Goal: Task Accomplishment & Management: Complete application form

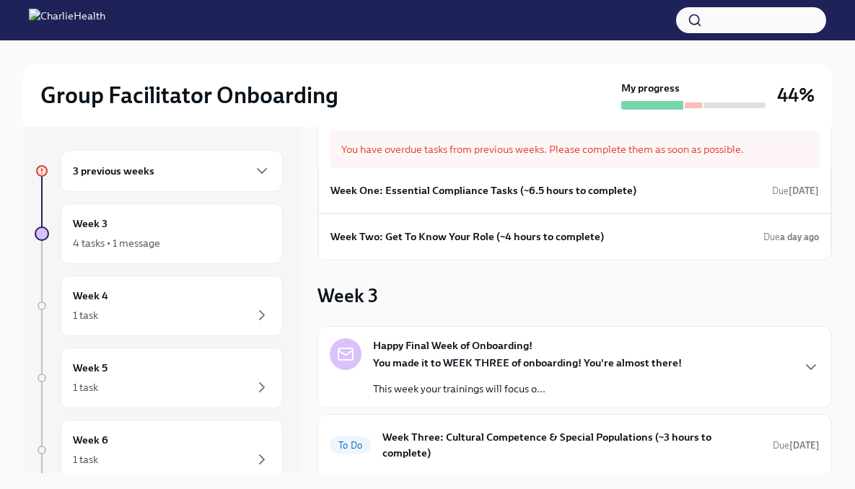
scroll to position [43, 0]
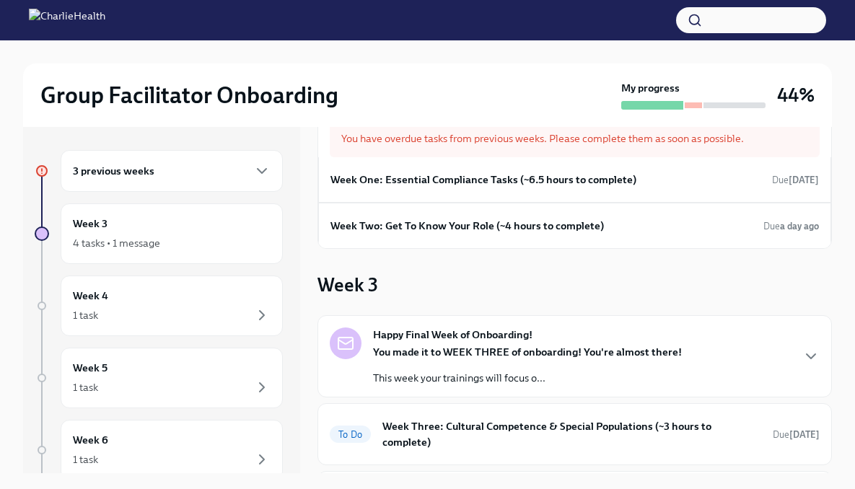
click at [232, 180] on div "3 previous weeks" at bounding box center [172, 171] width 222 height 42
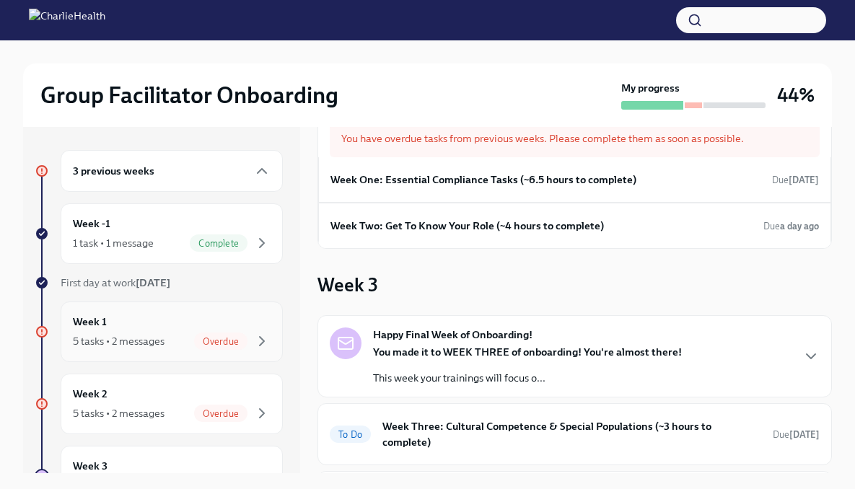
click at [224, 341] on span "Overdue" at bounding box center [220, 341] width 53 height 11
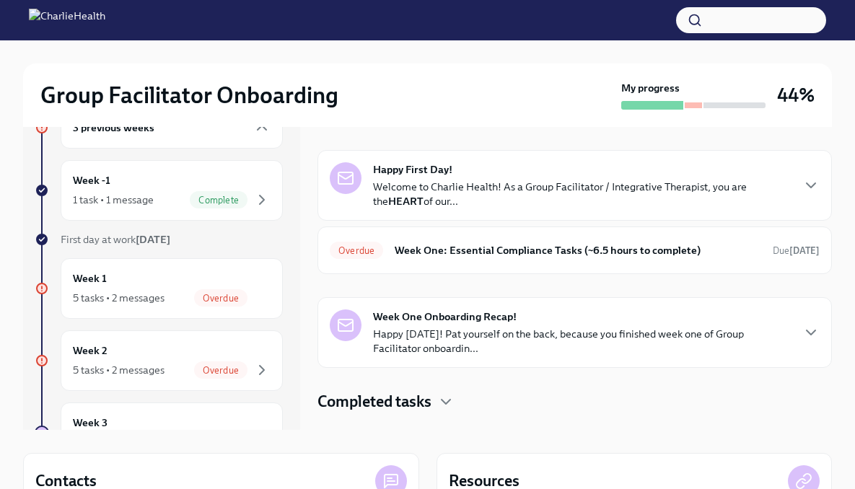
scroll to position [53, 0]
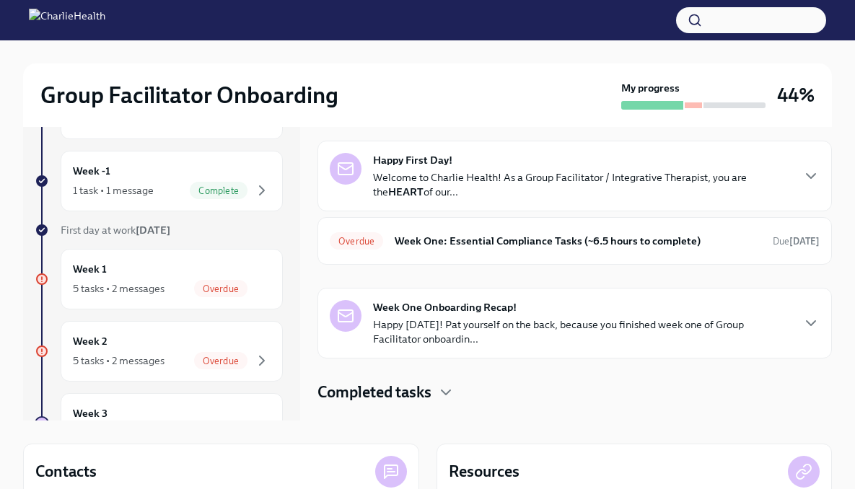
click at [770, 195] on p "Welcome to Charlie Health! As a Group Facilitator / Integrative Therapist, you …" at bounding box center [582, 184] width 418 height 29
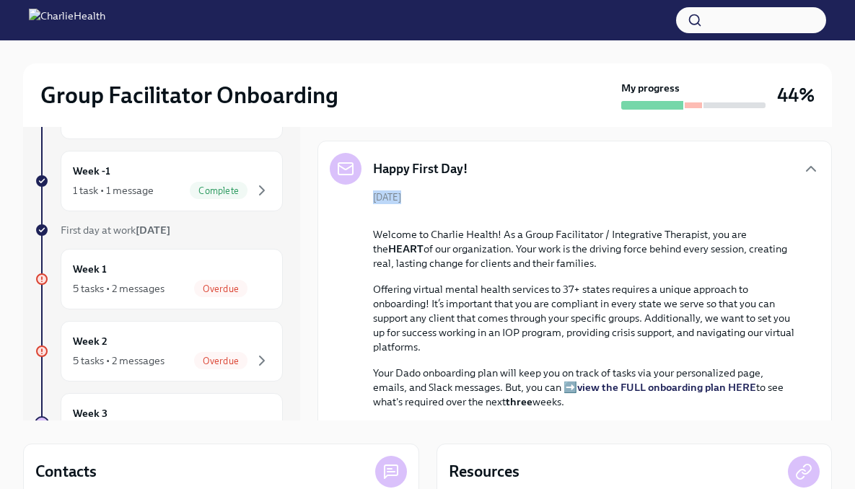
drag, startPoint x: 838, startPoint y: 167, endPoint x: 853, endPoint y: 237, distance: 72.3
click at [854, 237] on div "Group Facilitator Onboarding My progress 44% 3 previous weeks Week -1 1 task • …" at bounding box center [427, 316] width 855 height 656
click at [811, 185] on div "Happy First Day! [DATE] Welcome to Charlie Health! As a Group Facilitator / Int…" at bounding box center [574, 382] width 514 height 483
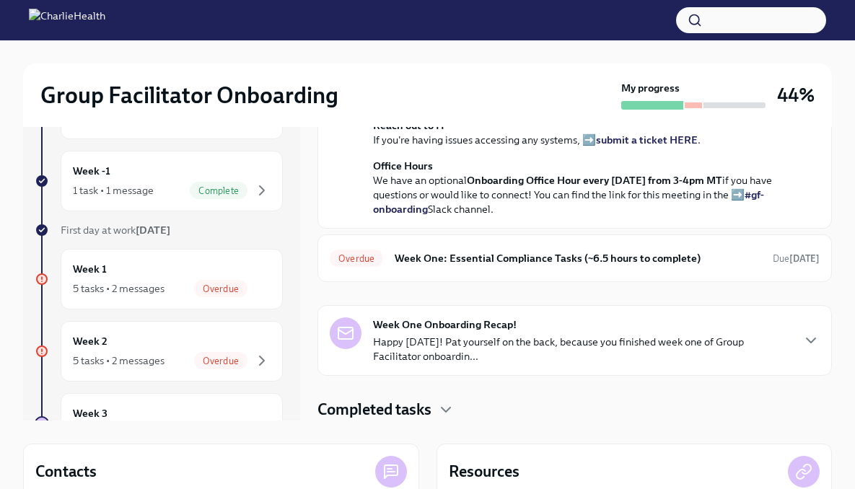
scroll to position [569, 0]
click at [645, 264] on h6 "Week One: Essential Compliance Tasks (~6.5 hours to complete)" at bounding box center [578, 258] width 366 height 16
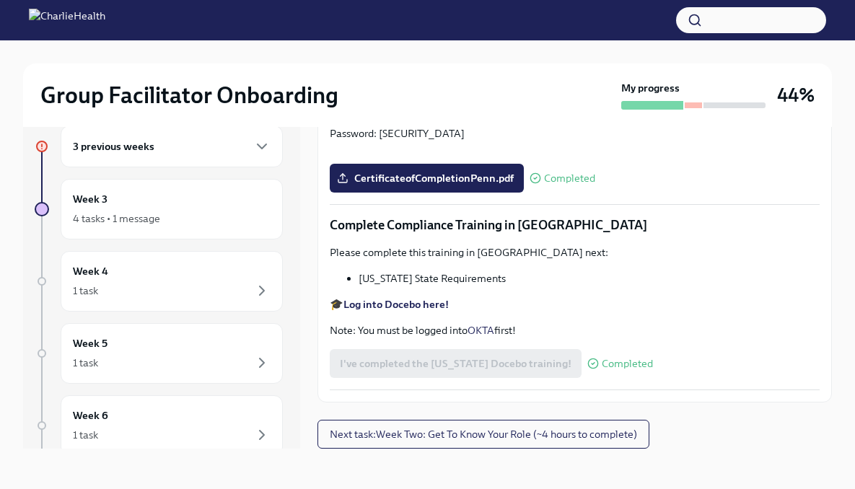
scroll to position [3029, 0]
click at [628, 438] on span "Next task : Week Two: Get To Know Your Role (~4 hours to complete)" at bounding box center [483, 434] width 307 height 14
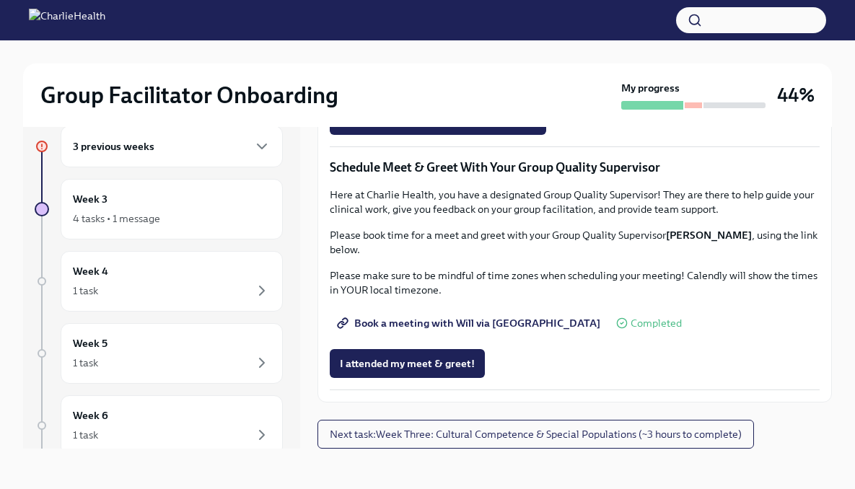
scroll to position [1358, 0]
drag, startPoint x: 818, startPoint y: 410, endPoint x: 824, endPoint y: 332, distance: 77.4
click at [824, 332] on div "Week Two: Get To Know Your Role (~4 hours to complete) Overdue Due a day ago Ha…" at bounding box center [574, 275] width 514 height 346
click at [430, 128] on span "I attended TWO group observation hours!" at bounding box center [438, 120] width 196 height 14
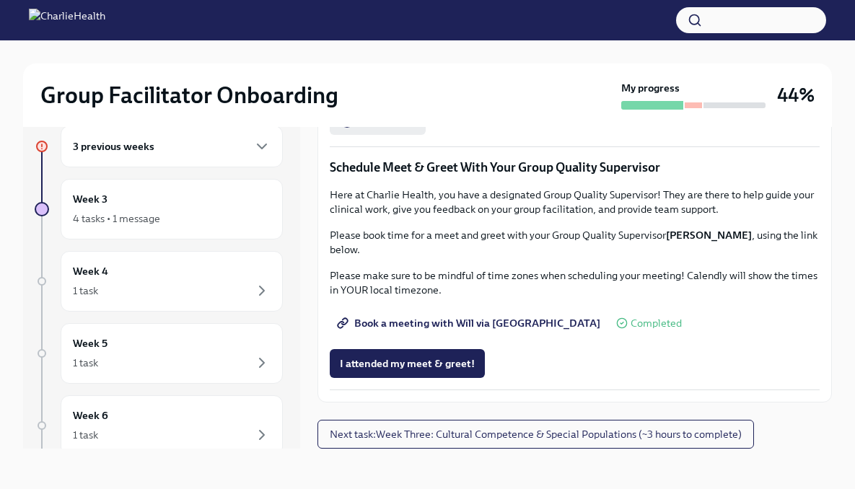
scroll to position [0, 0]
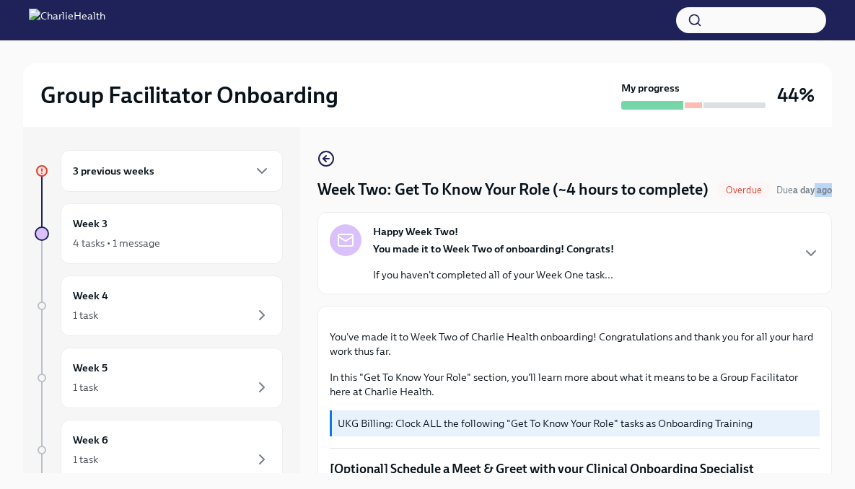
drag, startPoint x: 843, startPoint y: 196, endPoint x: 842, endPoint y: 226, distance: 29.6
click at [843, 226] on div "Group Facilitator Onboarding My progress 44% 3 previous weeks Week 3 4 tasks • …" at bounding box center [427, 276] width 855 height 473
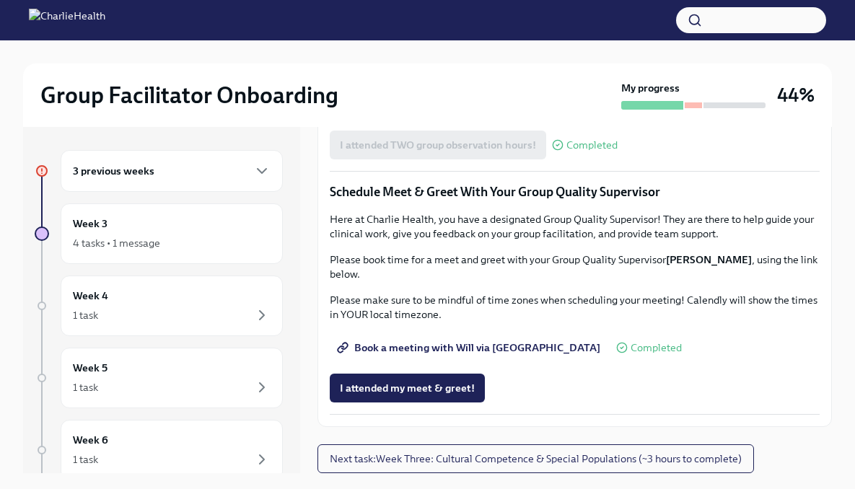
scroll to position [1358, 0]
click at [434, 378] on button "I attended my meet & greet!" at bounding box center [407, 388] width 155 height 29
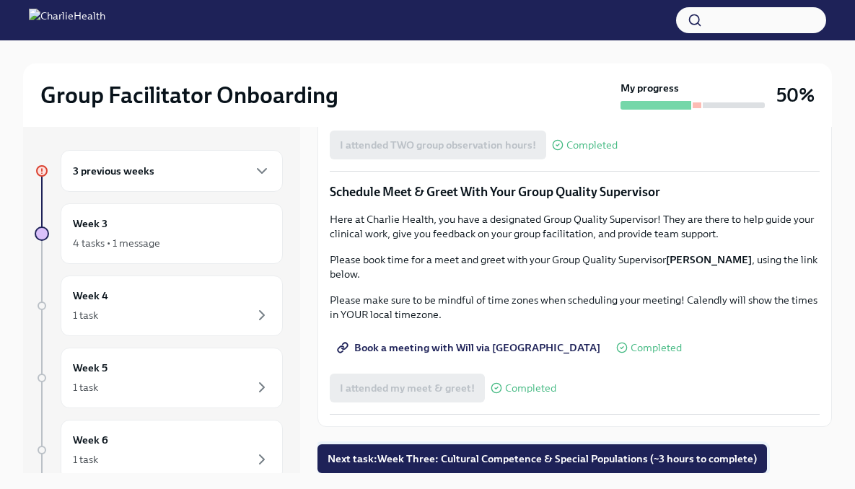
click at [696, 459] on span "Next task : Week Three: Cultural Competence & Special Populations (~3 hours to …" at bounding box center [541, 458] width 429 height 14
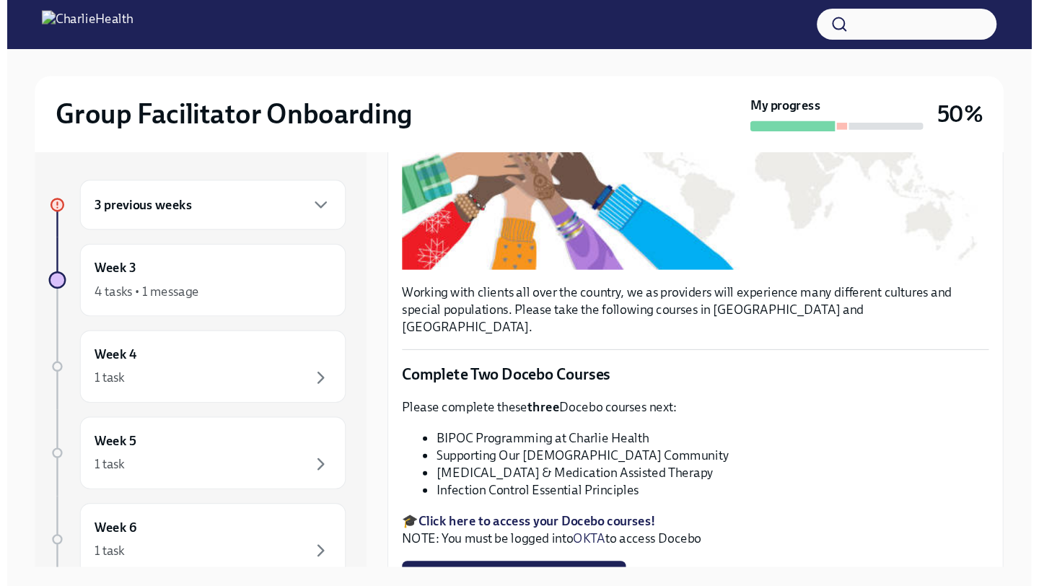
scroll to position [318, 0]
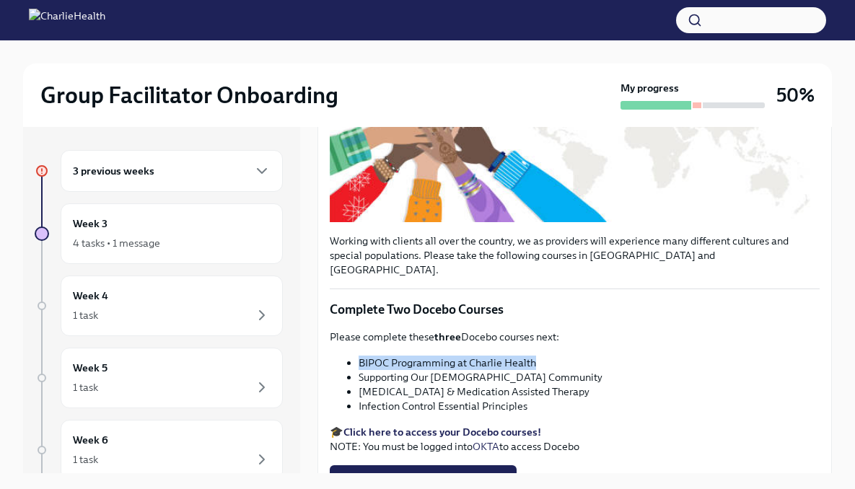
drag, startPoint x: 542, startPoint y: 341, endPoint x: 360, endPoint y: 339, distance: 182.5
click at [360, 356] on li "BIPOC Programming at Charlie Health" at bounding box center [588, 363] width 461 height 14
copy li "BIPOC Programming at Charlie Health"
click at [548, 370] on li "Supporting Our [DEMOGRAPHIC_DATA] Community" at bounding box center [588, 377] width 461 height 14
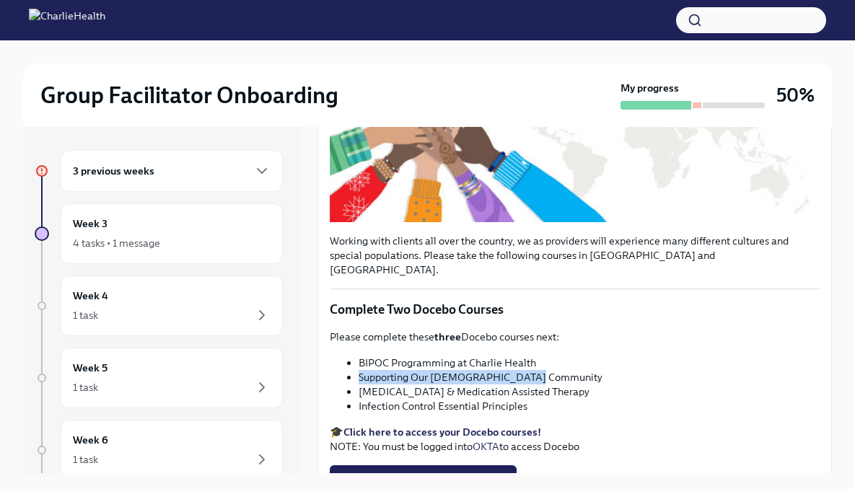
drag, startPoint x: 543, startPoint y: 361, endPoint x: 357, endPoint y: 361, distance: 186.1
click at [357, 361] on ul "BIPOC Programming at Charlie Health Supporting Our [DEMOGRAPHIC_DATA] Community…" at bounding box center [575, 385] width 490 height 58
copy li "Supporting Our [DEMOGRAPHIC_DATA] Community"
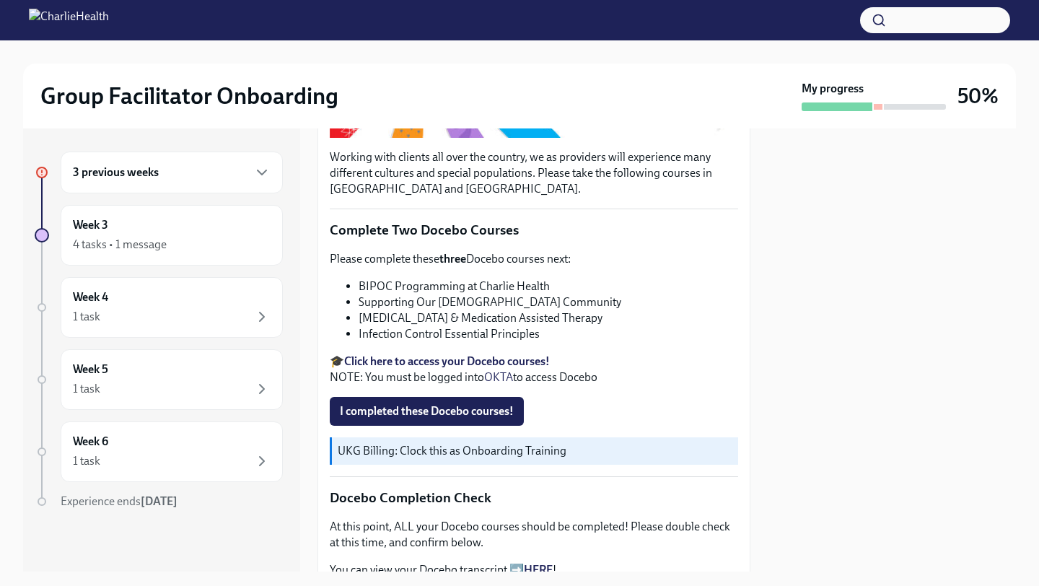
scroll to position [380, 0]
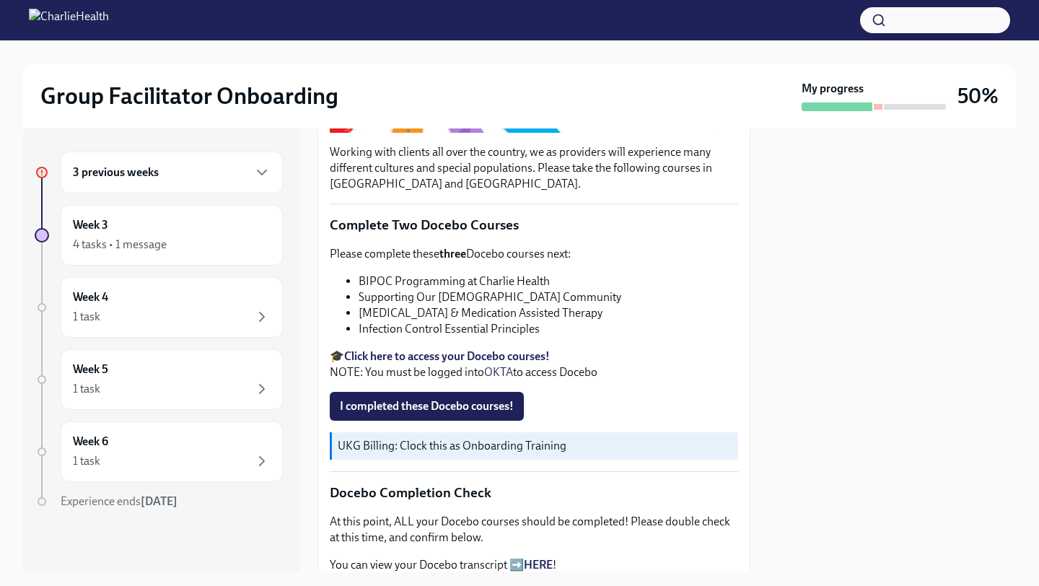
drag, startPoint x: 632, startPoint y: 309, endPoint x: 356, endPoint y: 306, distance: 276.2
click at [355, 306] on ul "BIPOC Programming at Charlie Health Supporting Our [DEMOGRAPHIC_DATA] Community…" at bounding box center [534, 304] width 408 height 63
copy li "[MEDICAL_DATA] & Medication Assisted Therapy"
drag, startPoint x: 544, startPoint y: 324, endPoint x: 406, endPoint y: 333, distance: 138.1
click at [406, 333] on div "Please complete these three Docebo courses next: BIPOC Programming at Charlie H…" at bounding box center [534, 313] width 408 height 134
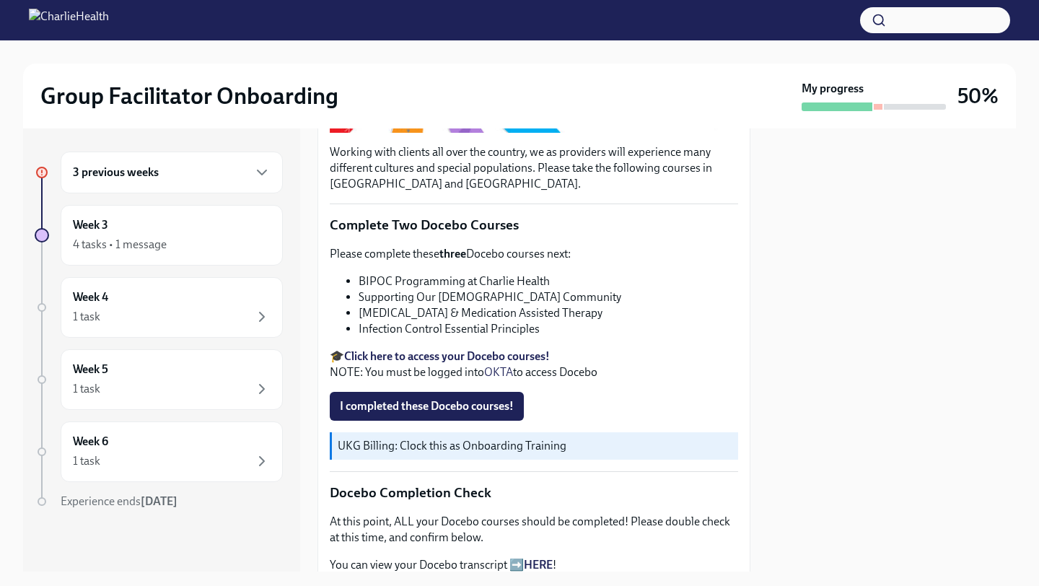
click at [474, 325] on li "Infection Control Essential Principles" at bounding box center [547, 329] width 379 height 16
copy div "Infection Control Essential Principles"
click at [448, 405] on span "I completed these Docebo courses!" at bounding box center [427, 406] width 174 height 14
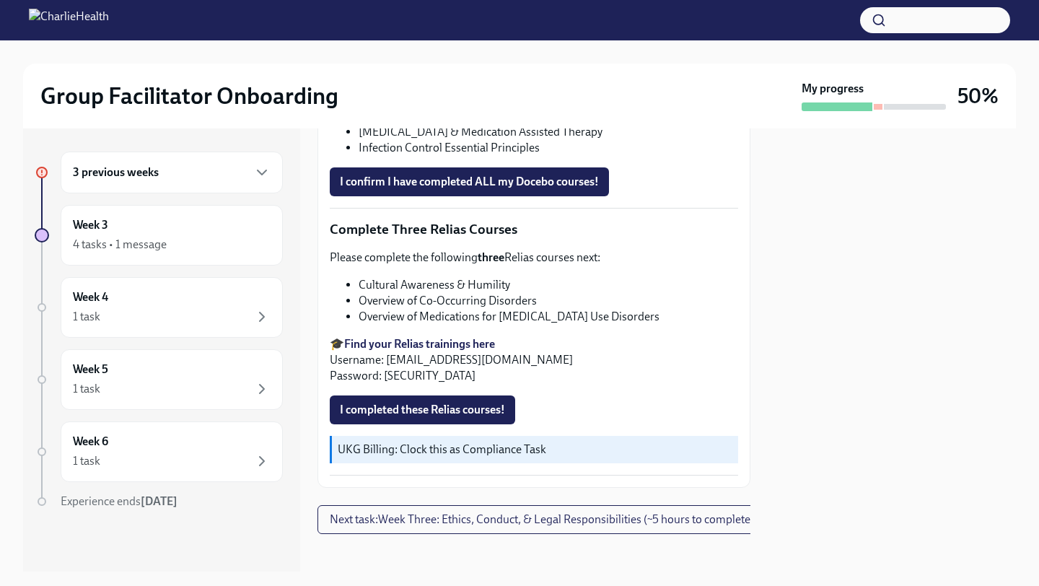
scroll to position [1121, 0]
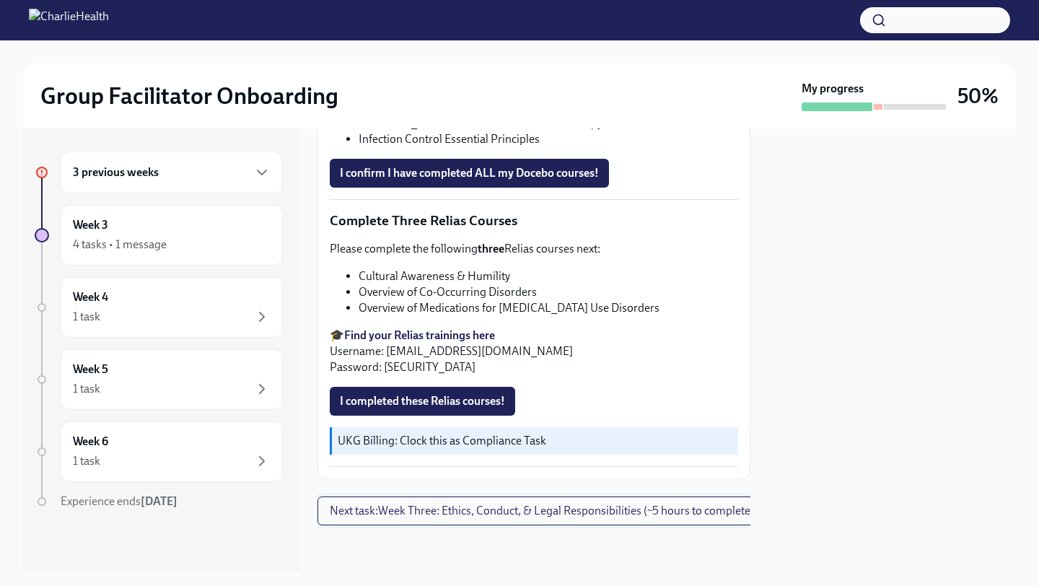
click at [544, 488] on span "Next task : Week Three: Ethics, Conduct, & Legal Responsibilities (~5 hours to …" at bounding box center [542, 510] width 424 height 14
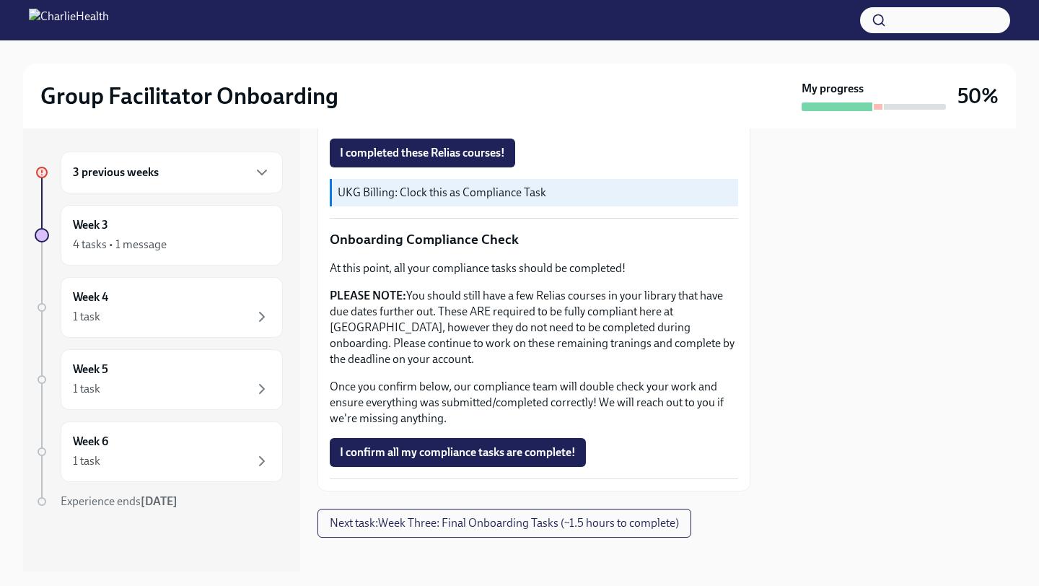
scroll to position [759, 0]
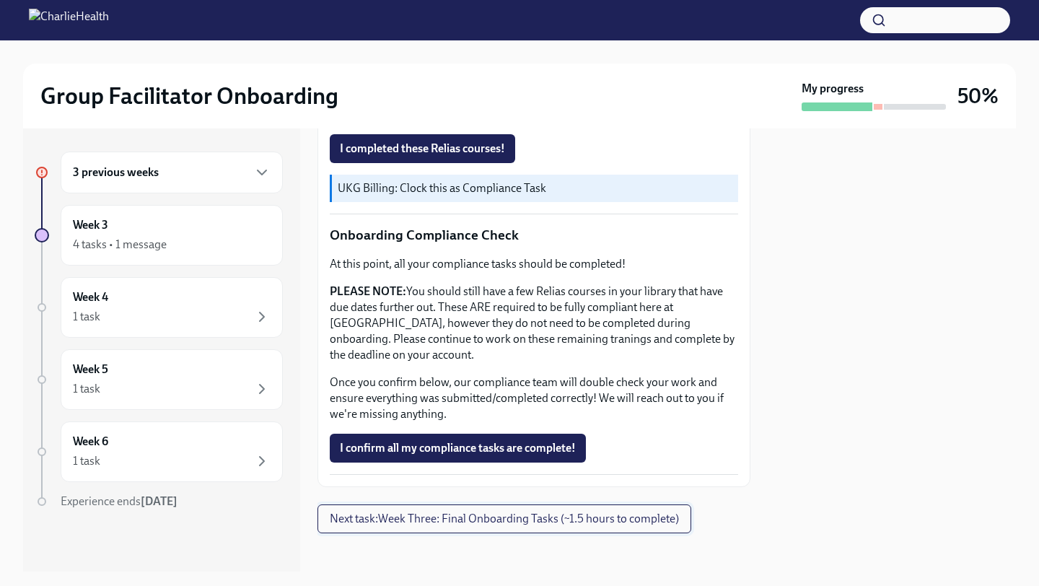
click at [664, 488] on span "Next task : Week Three: Final Onboarding Tasks (~1.5 hours to complete)" at bounding box center [504, 518] width 349 height 14
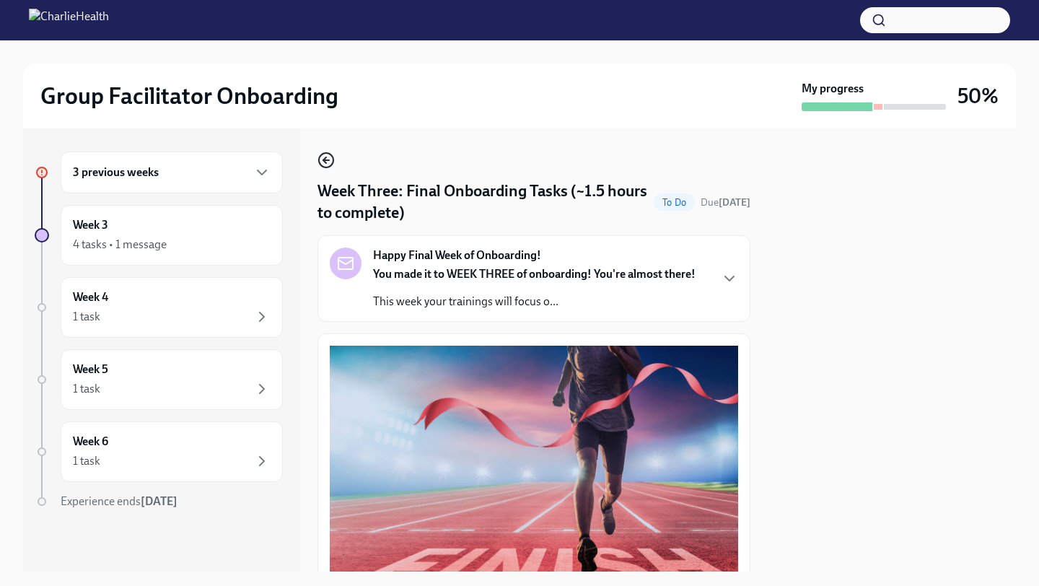
click at [323, 164] on icon "button" at bounding box center [325, 159] width 17 height 17
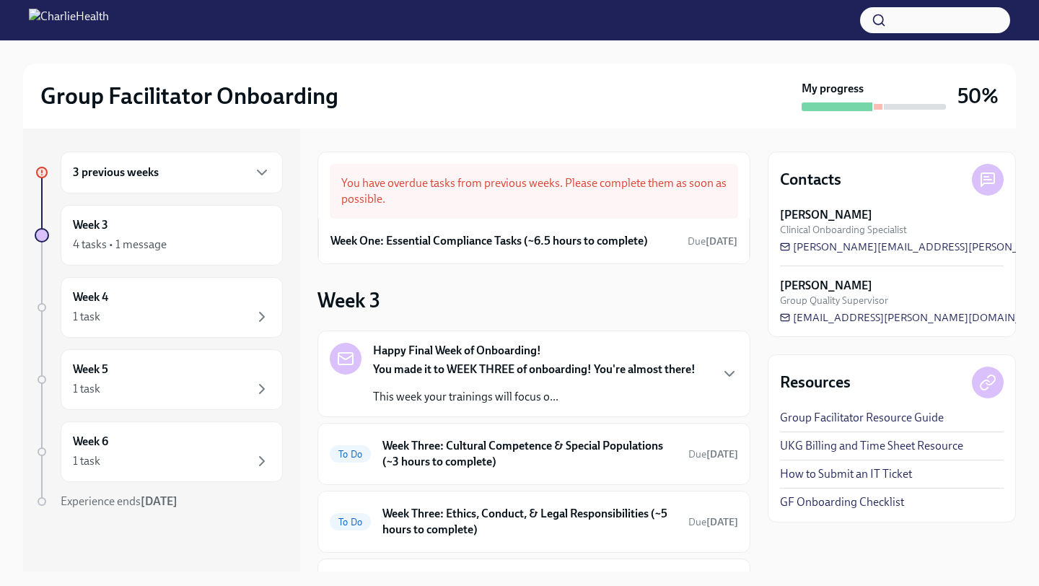
click at [519, 204] on div "You have overdue tasks from previous weeks. Please complete them as soon as pos…" at bounding box center [534, 191] width 408 height 55
click at [524, 188] on div "You have overdue tasks from previous weeks. Please complete them as soon as pos…" at bounding box center [534, 191] width 408 height 55
click at [556, 234] on h6 "Week One: Essential Compliance Tasks (~6.5 hours to complete)" at bounding box center [488, 241] width 317 height 16
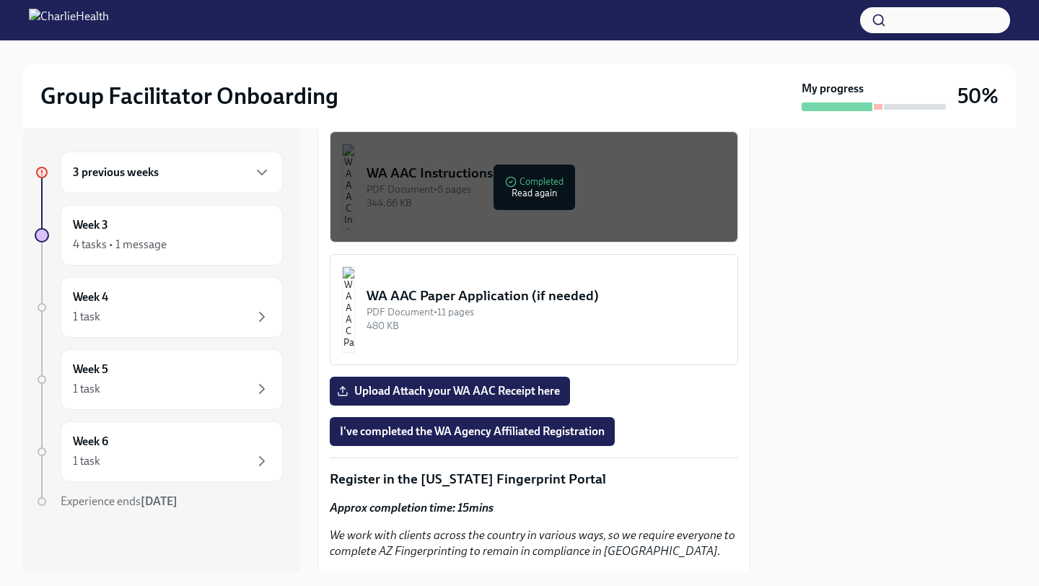
scroll to position [1442, 0]
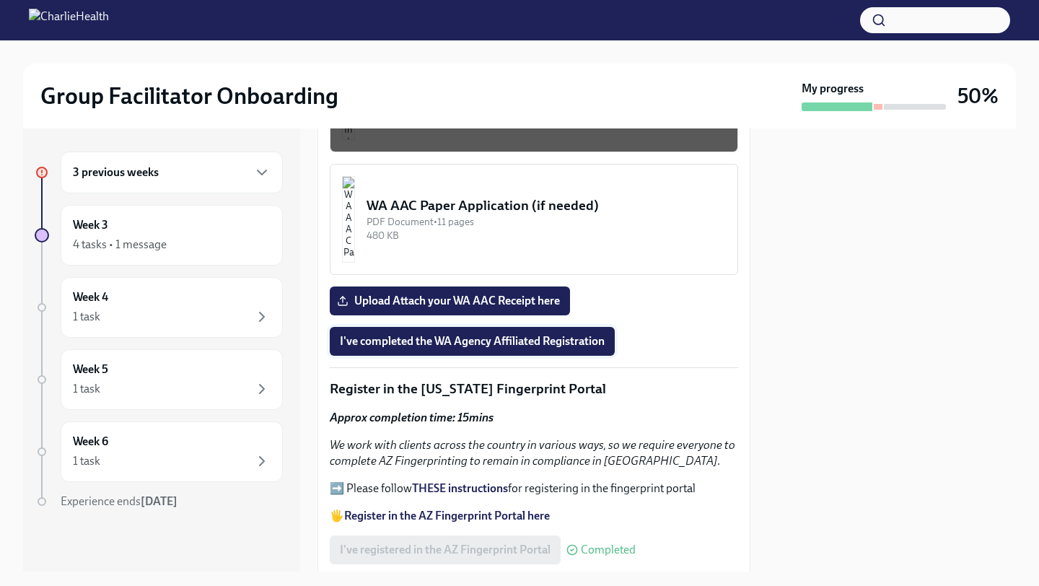
click at [565, 348] on span "I've completed the WA Agency Affiliated Registration" at bounding box center [472, 341] width 265 height 14
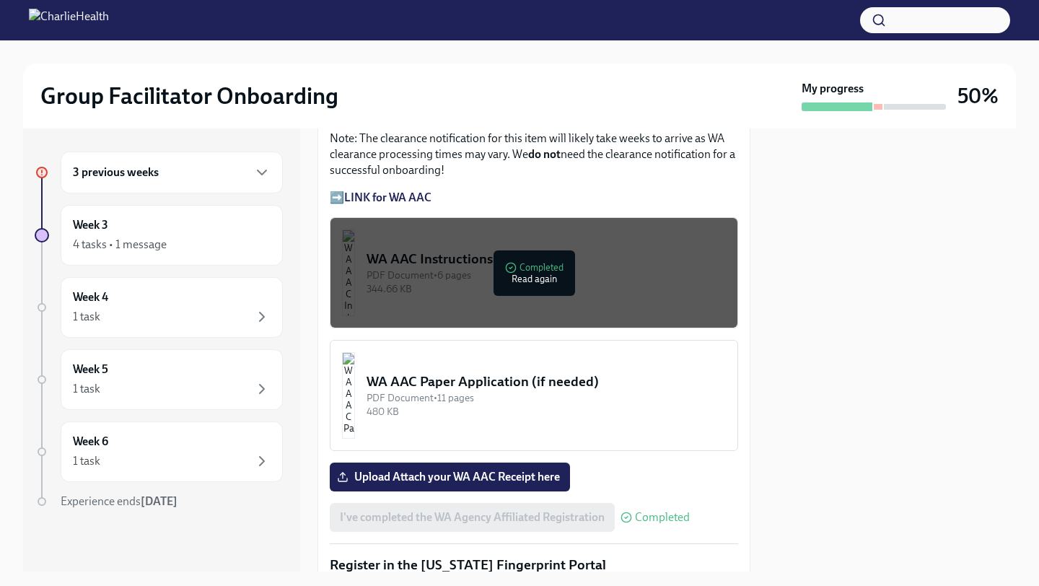
scroll to position [1272, 0]
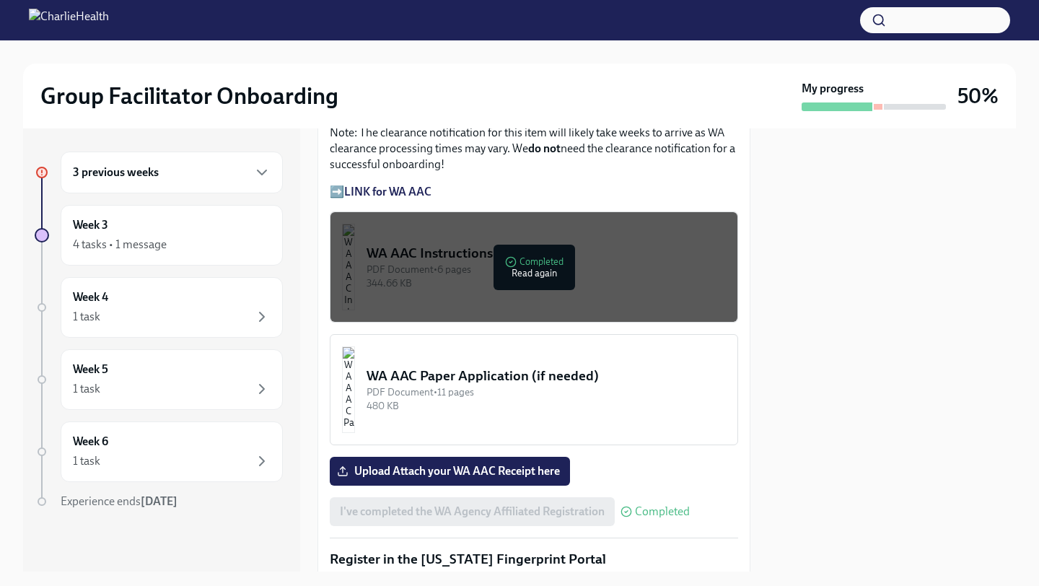
click at [355, 276] on img "button" at bounding box center [348, 267] width 13 height 87
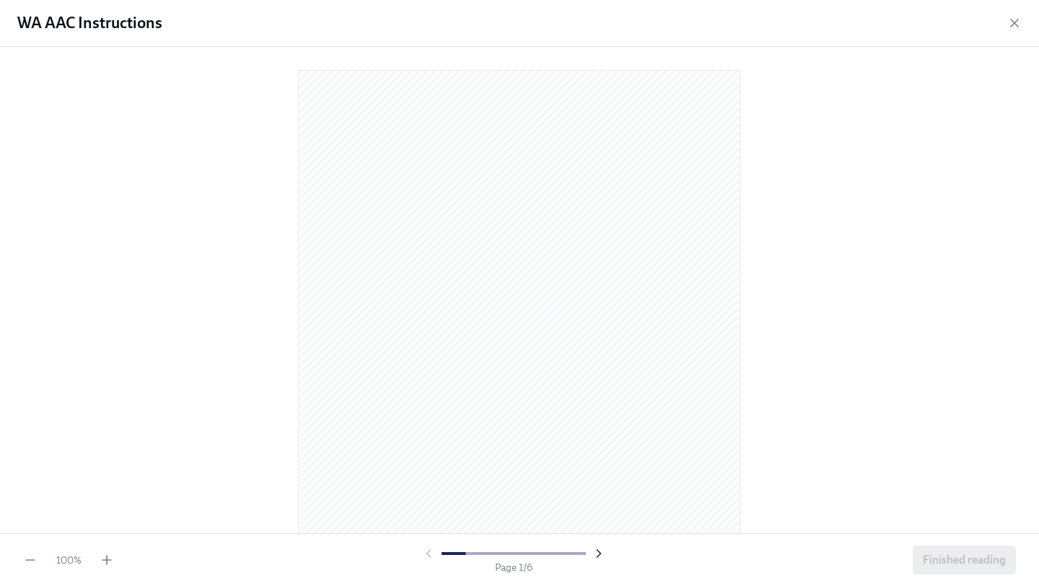
click at [603, 488] on icon "button" at bounding box center [598, 553] width 14 height 14
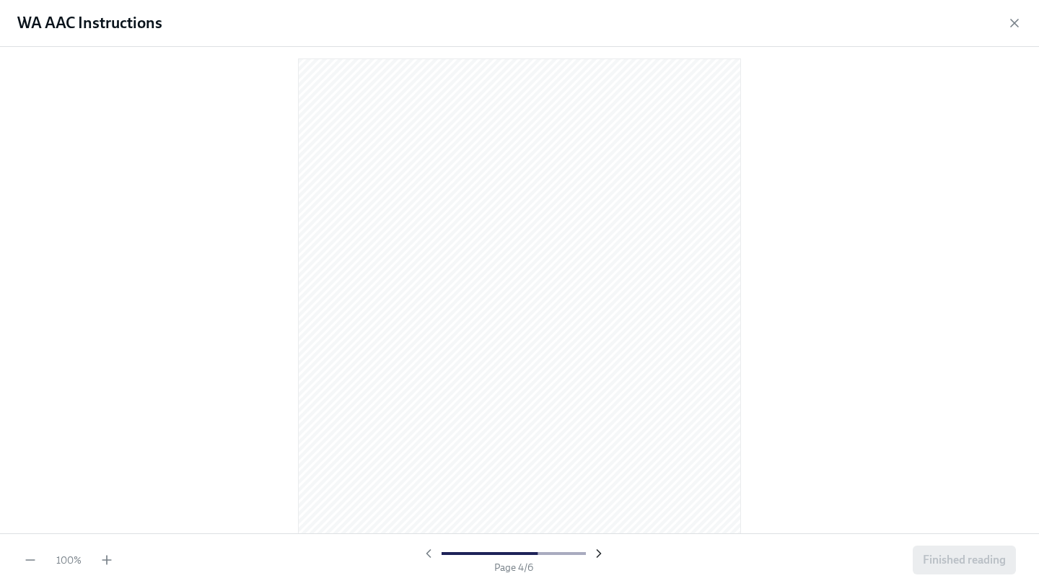
click at [604, 488] on icon "button" at bounding box center [598, 553] width 14 height 14
click at [604, 488] on div "Page 5 / 6" at bounding box center [513, 560] width 787 height 28
click at [865, 23] on icon "button" at bounding box center [1014, 23] width 14 height 14
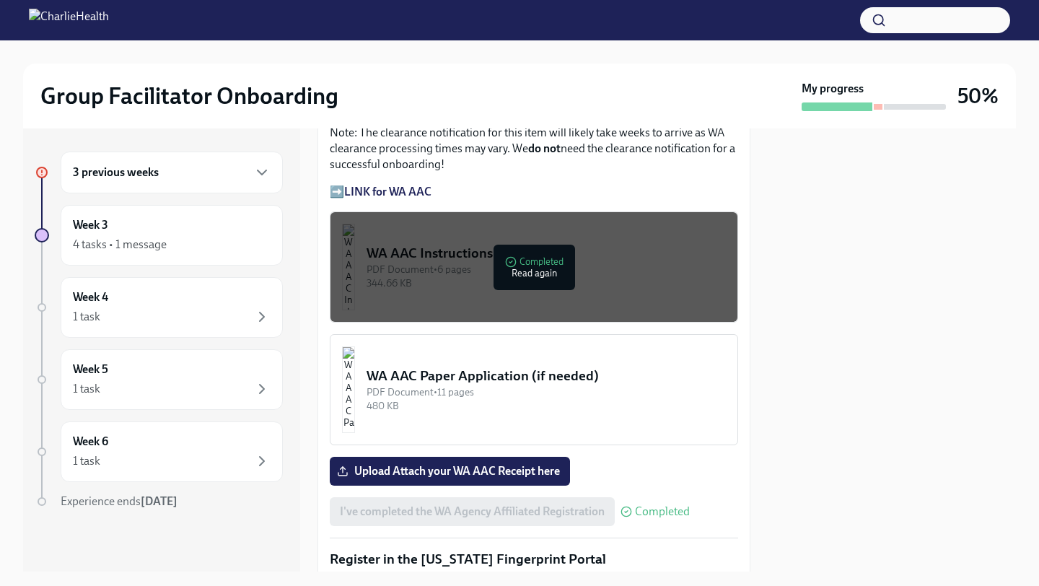
click at [377, 198] on strong "LINK for WA AAC" at bounding box center [387, 192] width 87 height 14
click at [439, 478] on span "Upload Attach your WA AAC Receipt here" at bounding box center [450, 471] width 220 height 14
click at [0, 0] on input "Upload Attach your WA AAC Receipt here" at bounding box center [0, 0] width 0 height 0
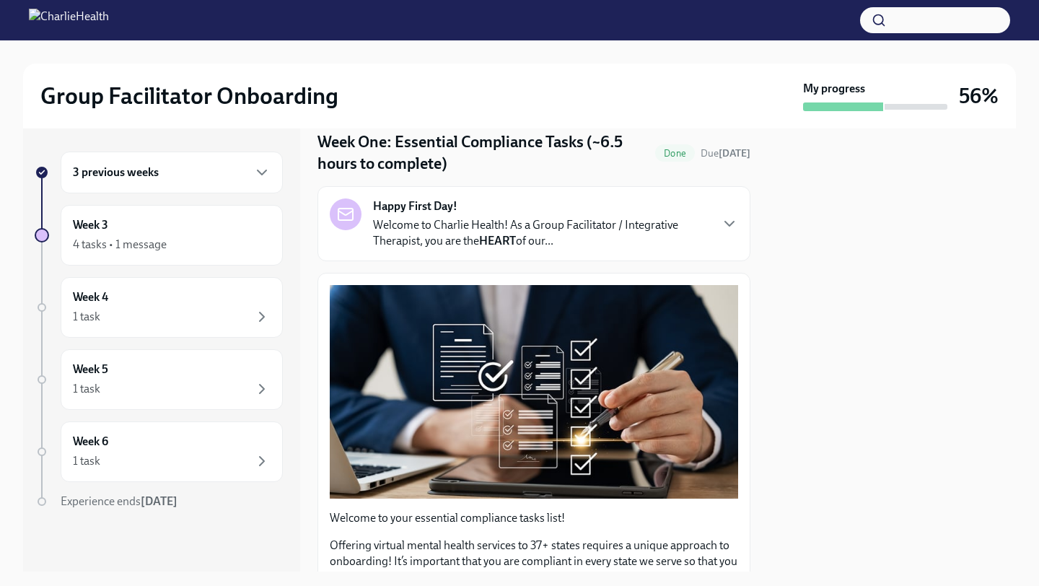
scroll to position [0, 0]
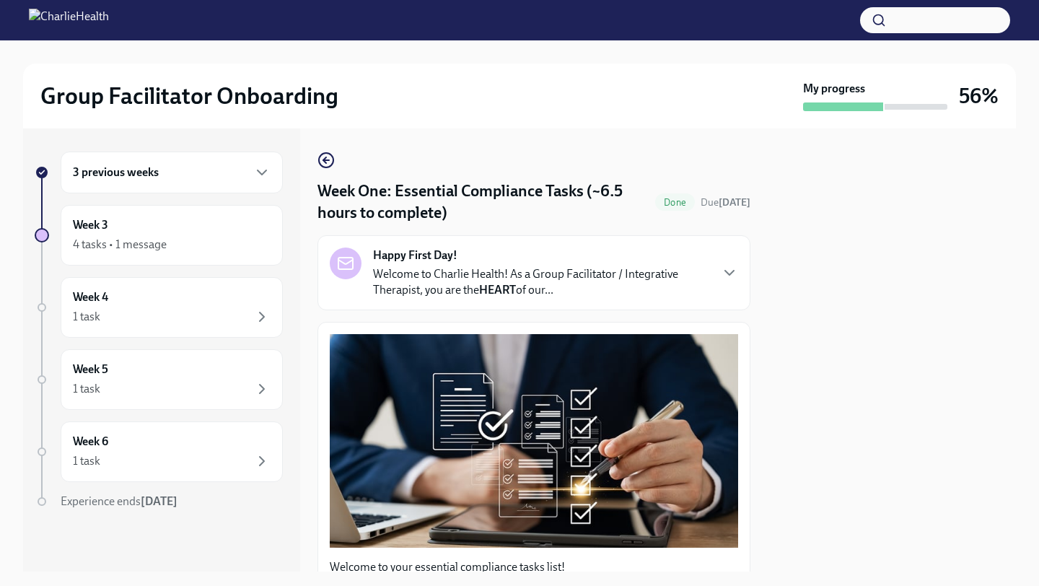
click at [194, 169] on div "3 previous weeks" at bounding box center [172, 172] width 198 height 17
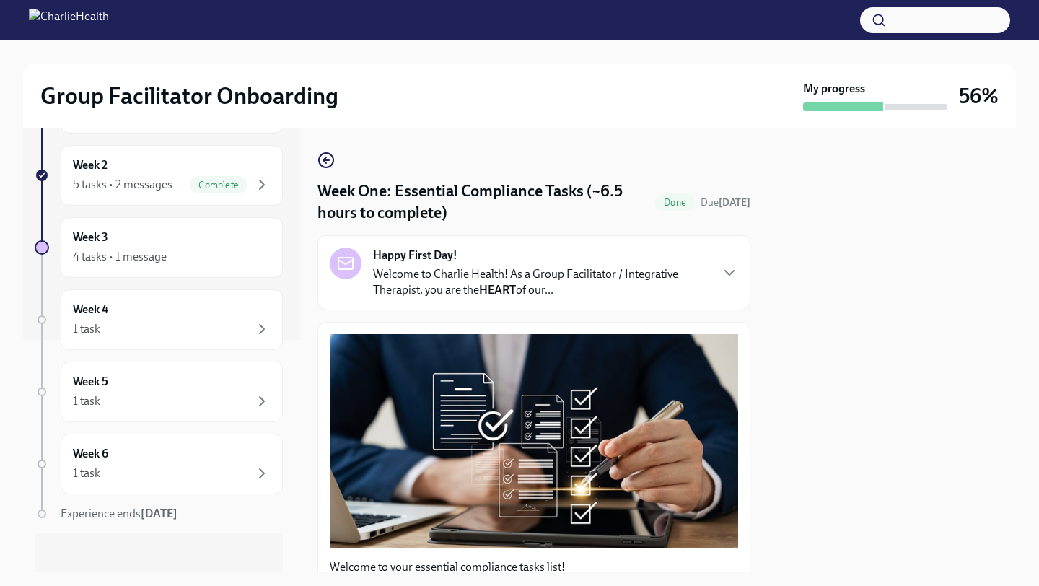
scroll to position [239, 0]
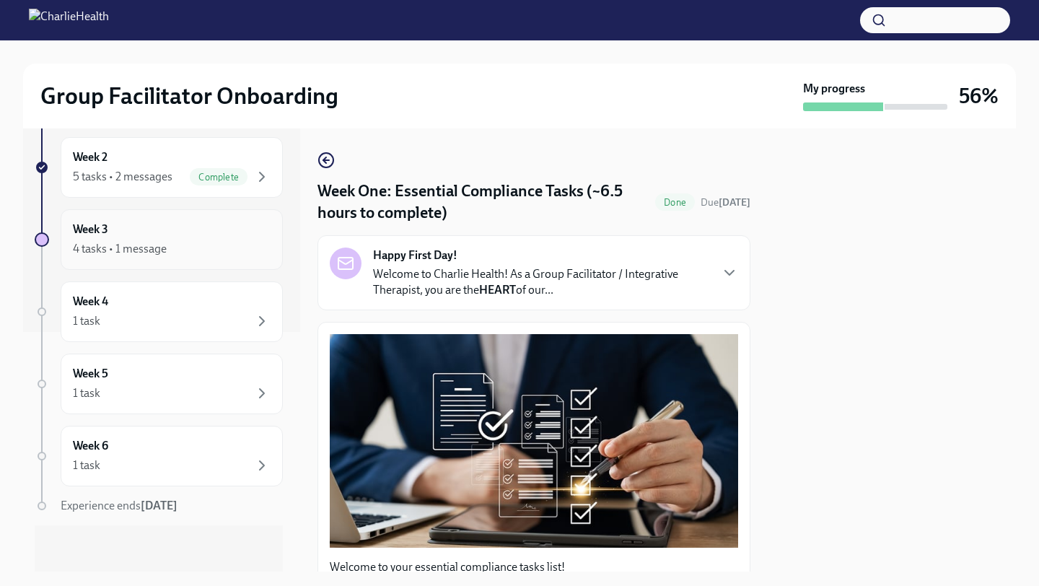
click at [157, 249] on div "4 tasks • 1 message" at bounding box center [120, 249] width 94 height 16
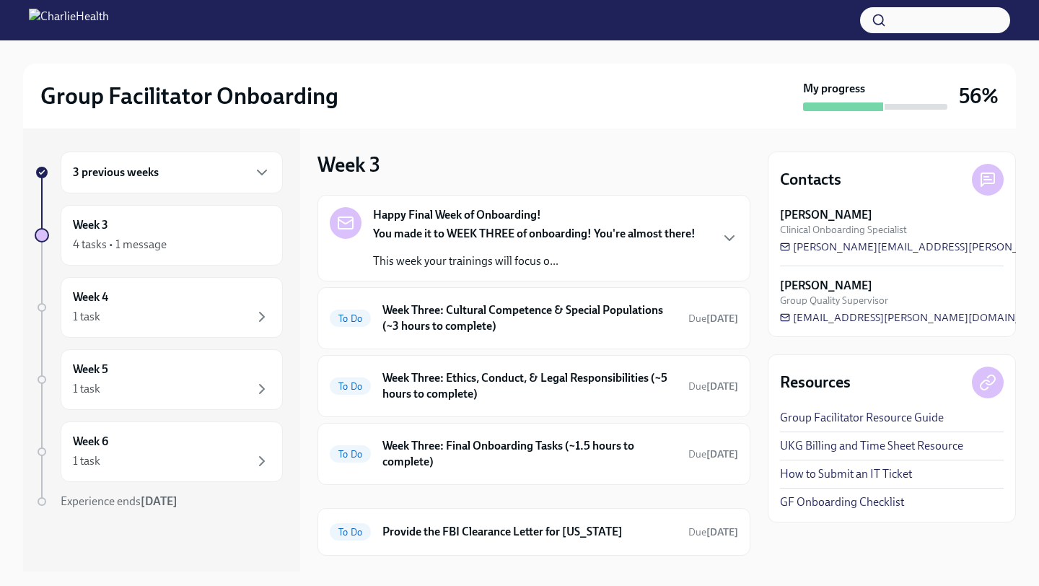
scroll to position [30, 0]
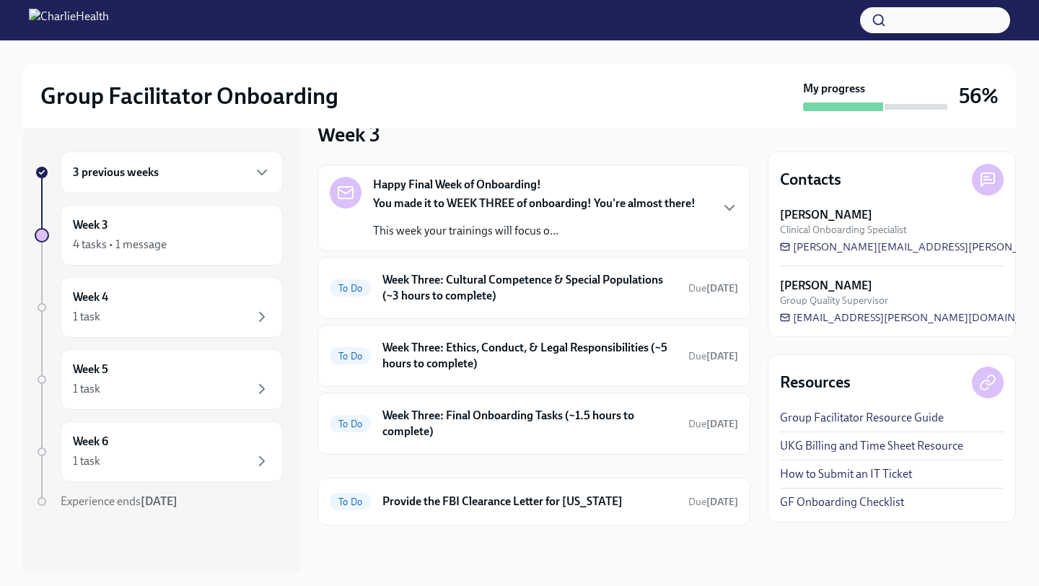
click at [608, 199] on strong "You made it to WEEK THREE of onboarding! You're almost there!" at bounding box center [534, 203] width 322 height 14
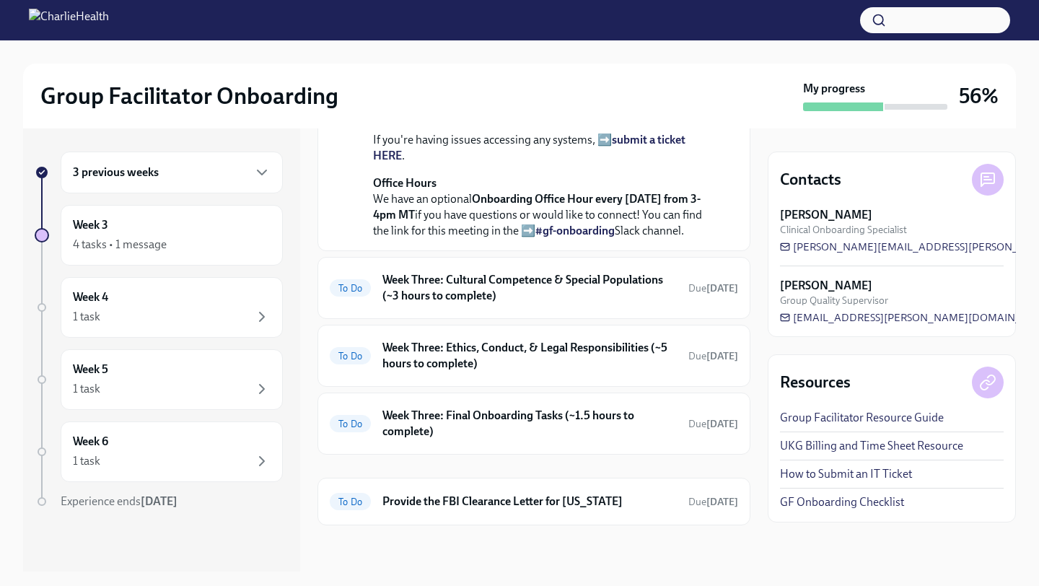
scroll to position [604, 0]
click at [558, 288] on h6 "Week Three: Cultural Competence & Special Populations (~3 hours to complete)" at bounding box center [529, 288] width 294 height 32
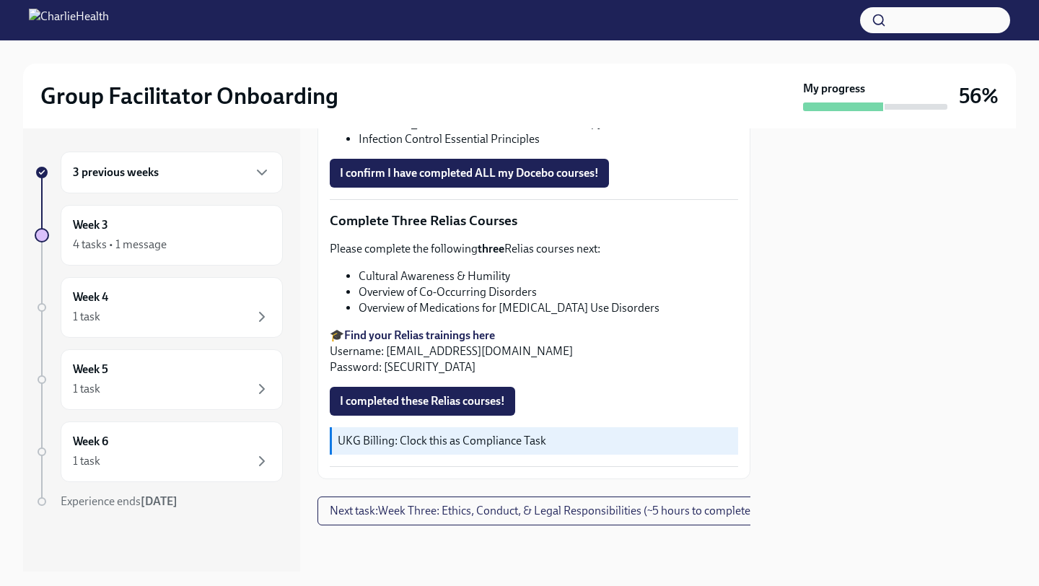
scroll to position [1121, 0]
